Goal: Check status: Check status

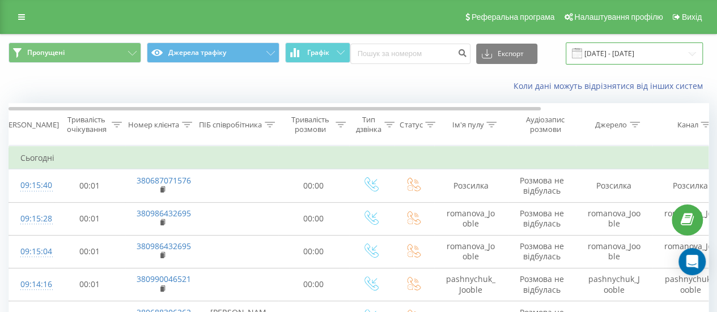
click at [605, 46] on input "18.09.2025 - 19.09.2025" at bounding box center [634, 54] width 137 height 22
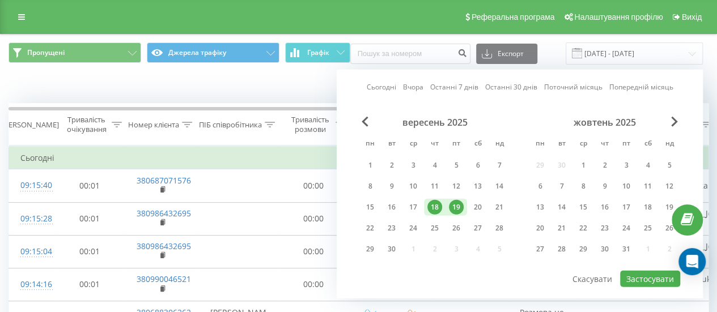
click at [458, 207] on div "19" at bounding box center [456, 207] width 15 height 15
click at [648, 271] on button "Застосувати" at bounding box center [650, 279] width 60 height 16
type input "[DATE] - [DATE]"
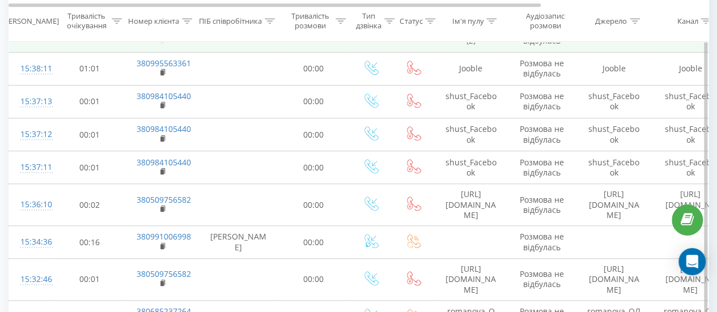
scroll to position [340, 0]
